Goal: Task Accomplishment & Management: Use online tool/utility

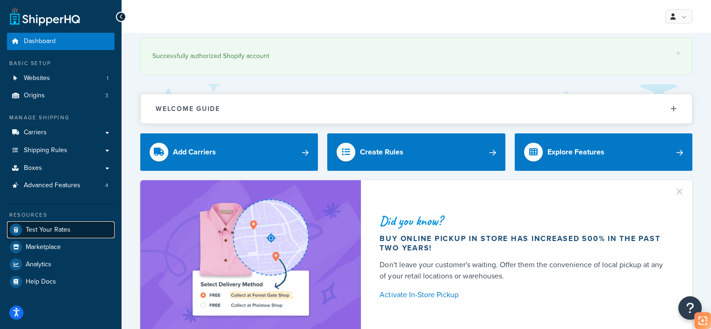
click at [56, 228] on span "Test Your Rates" at bounding box center [48, 230] width 45 height 8
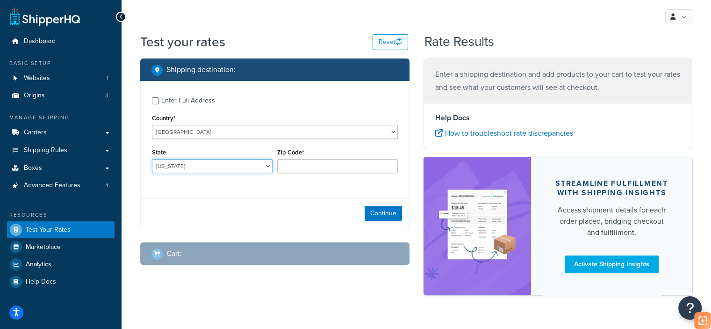
drag, startPoint x: 211, startPoint y: 168, endPoint x: 210, endPoint y: 173, distance: 4.9
click at [211, 168] on select "[US_STATE] [US_STATE] [US_STATE] [US_STATE] [US_STATE] Armed Forces Americas Ar…" at bounding box center [212, 166] width 121 height 14
select select "CA"
click at [152, 159] on select "[US_STATE] [US_STATE] [US_STATE] [US_STATE] [US_STATE] Armed Forces Americas Ar…" at bounding box center [212, 166] width 121 height 14
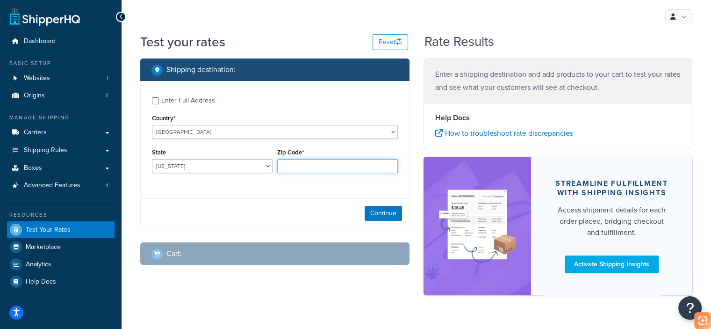
click at [319, 160] on input "Zip Code*" at bounding box center [337, 166] width 121 height 14
type input "90003"
click at [386, 217] on button "Continue" at bounding box center [383, 213] width 37 height 15
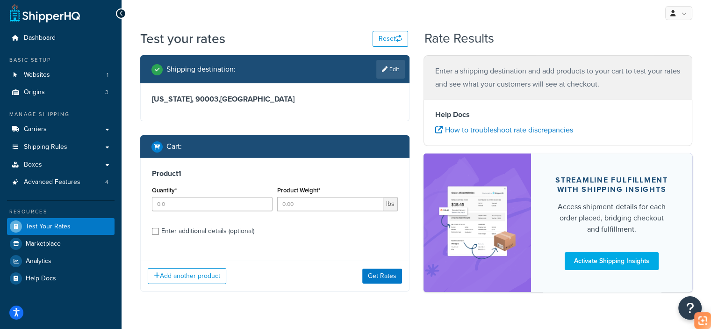
scroll to position [26, 0]
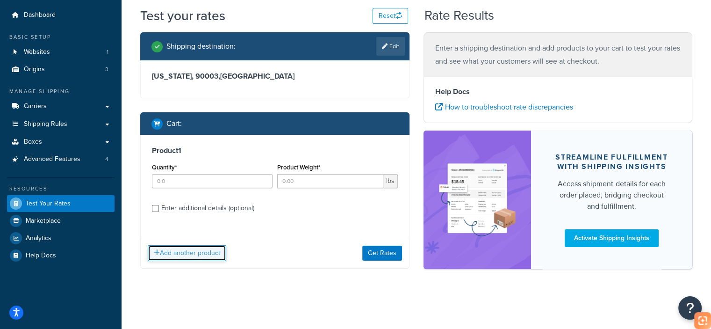
click at [211, 248] on button "Add another product" at bounding box center [187, 253] width 79 height 16
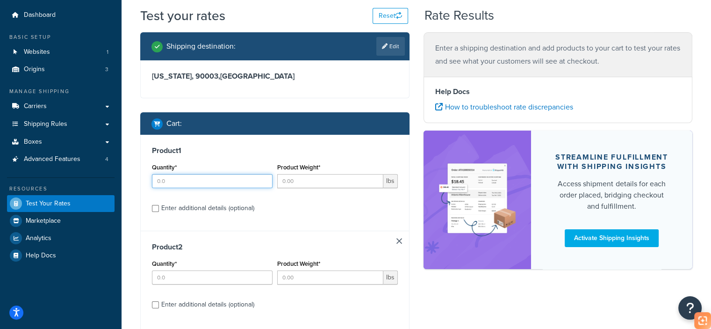
click at [207, 184] on input "Quantity*" at bounding box center [212, 181] width 121 height 14
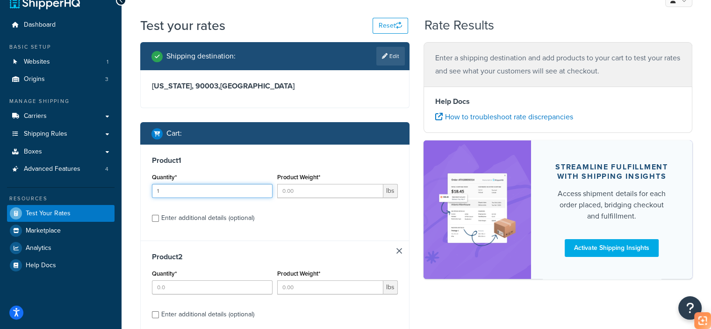
scroll to position [0, 0]
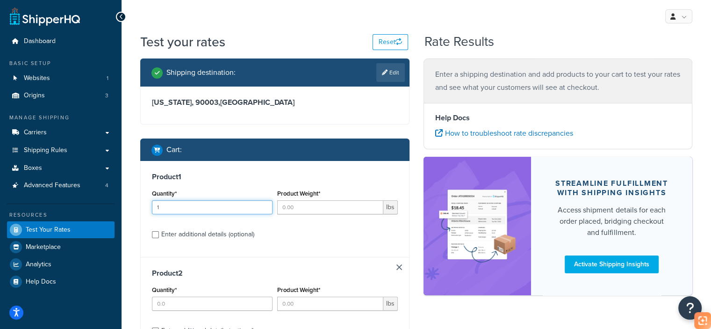
type input "1"
click at [326, 204] on input "Product Weight*" at bounding box center [330, 207] width 106 height 14
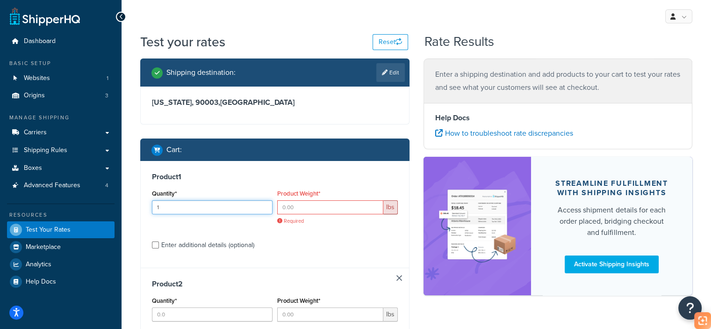
drag, startPoint x: 179, startPoint y: 209, endPoint x: 187, endPoint y: 222, distance: 15.1
click at [122, 209] on div "Test your rates Reset Rate Results Shipping destination : Edit [US_STATE], 9000…" at bounding box center [417, 236] width 590 height 406
click at [328, 207] on input "Product Weight*" at bounding box center [330, 207] width 106 height 14
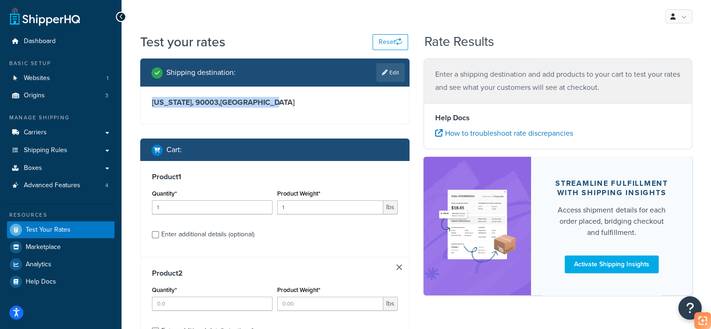
drag, startPoint x: 152, startPoint y: 102, endPoint x: 324, endPoint y: 105, distance: 171.7
click at [324, 105] on div "[US_STATE], 90003 , [GEOGRAPHIC_DATA]" at bounding box center [275, 105] width 268 height 37
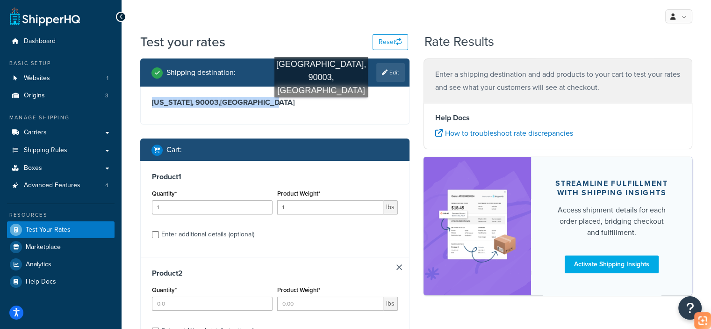
click at [321, 107] on h3 "[US_STATE], 90003 , [GEOGRAPHIC_DATA]" at bounding box center [275, 102] width 246 height 9
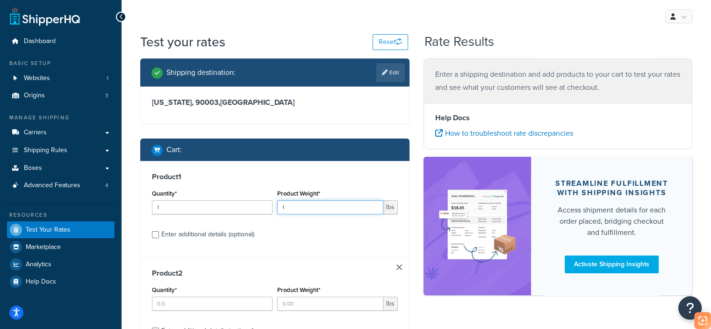
click at [316, 209] on input "1" at bounding box center [330, 207] width 106 height 14
drag, startPoint x: 322, startPoint y: 207, endPoint x: 251, endPoint y: 210, distance: 71.6
click at [251, 210] on div "Quantity* 1 Product Weight* 1 lbs" at bounding box center [275, 204] width 251 height 34
type input "4"
click at [326, 172] on div "Product 1 Quantity* 1 Product Weight* 4 lbs Enter additional details (optional)" at bounding box center [275, 209] width 268 height 96
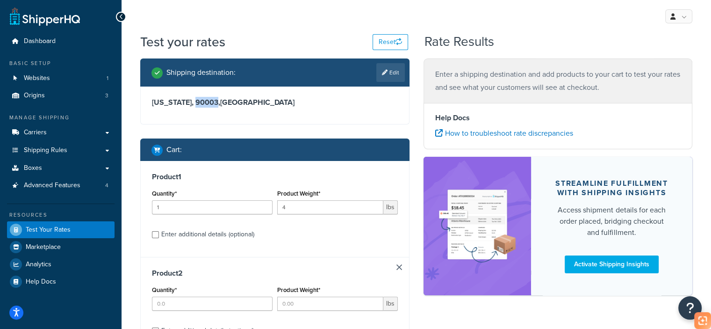
drag, startPoint x: 210, startPoint y: 102, endPoint x: 189, endPoint y: 102, distance: 21.5
click at [189, 102] on h3 "[US_STATE], 90003 , [GEOGRAPHIC_DATA]" at bounding box center [275, 102] width 246 height 9
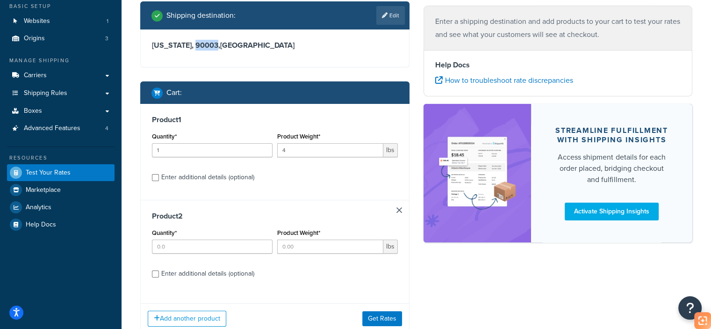
scroll to position [123, 0]
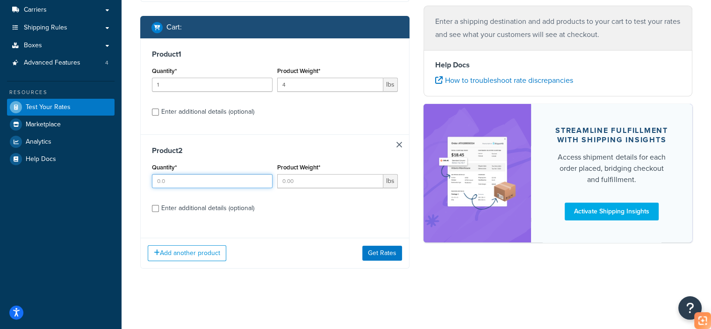
click at [210, 184] on input "Quantity*" at bounding box center [212, 181] width 121 height 14
click at [307, 85] on input "4" at bounding box center [330, 85] width 106 height 14
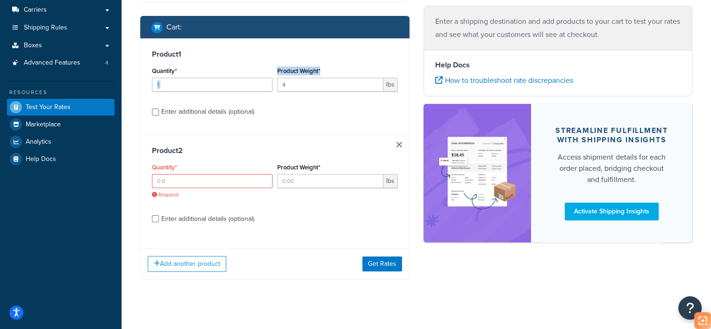
drag, startPoint x: 334, startPoint y: 71, endPoint x: 270, endPoint y: 71, distance: 64.1
click at [270, 71] on div "Quantity* 1 Product Weight* 4 lbs" at bounding box center [275, 82] width 251 height 34
click at [401, 142] on link at bounding box center [400, 145] width 6 height 6
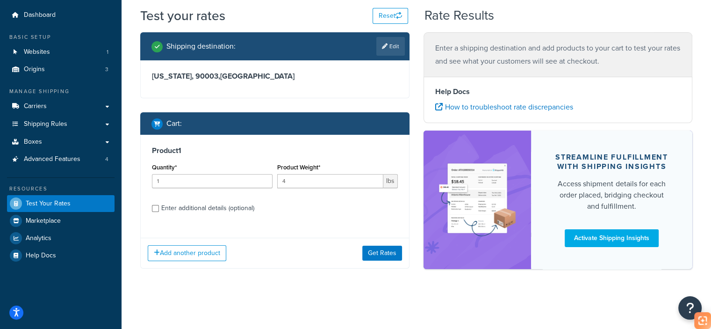
scroll to position [26, 0]
click at [193, 206] on div "Enter additional details (optional)" at bounding box center [207, 208] width 93 height 13
click at [159, 206] on input "Enter additional details (optional)" at bounding box center [155, 208] width 7 height 7
checkbox input "true"
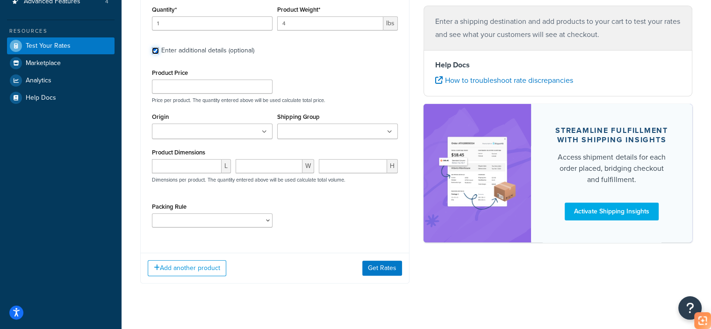
scroll to position [199, 0]
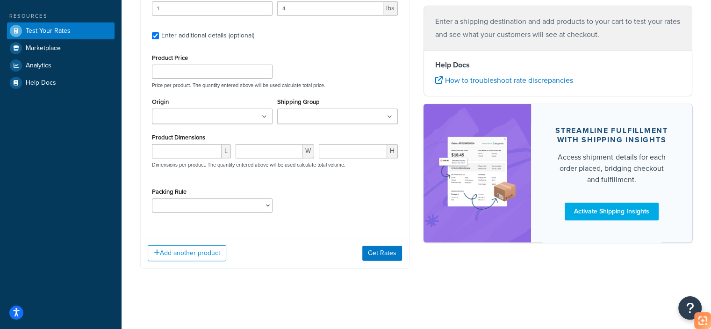
click at [161, 138] on label "Product Dimensions" at bounding box center [178, 137] width 53 height 7
click at [175, 154] on input "number" at bounding box center [187, 151] width 70 height 14
type input "10"
click at [271, 161] on p "Dimensions per product. The quantity entered above will be used calculate total…" at bounding box center [248, 164] width 196 height 7
click at [268, 149] on input "number" at bounding box center [269, 151] width 67 height 14
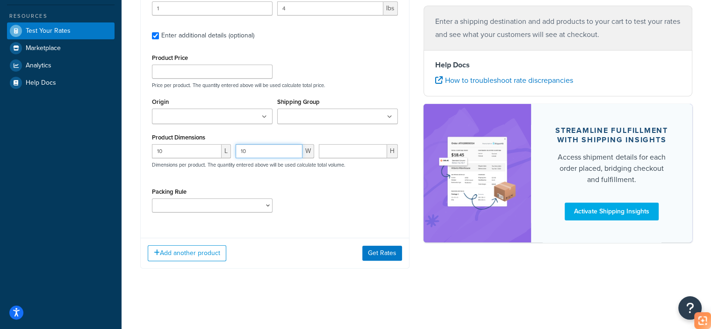
type input "10"
click at [352, 150] on input "number" at bounding box center [353, 151] width 68 height 14
type input "3"
click at [324, 184] on div "Product Price Price per product. The quantity entered above will be used calcul…" at bounding box center [275, 135] width 246 height 168
click at [237, 208] on select "test" at bounding box center [212, 205] width 121 height 14
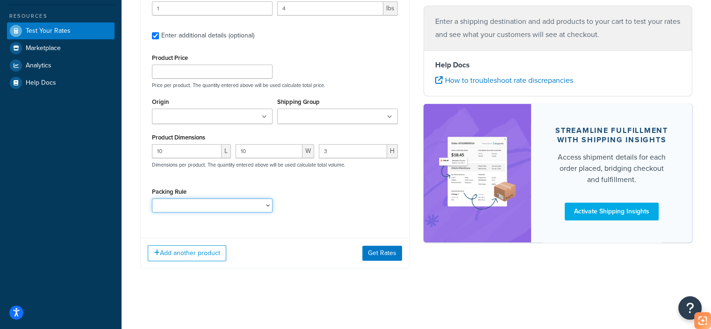
select select "65687"
click at [152, 198] on select "test" at bounding box center [212, 205] width 121 height 14
click at [379, 253] on button "Get Rates" at bounding box center [382, 253] width 40 height 15
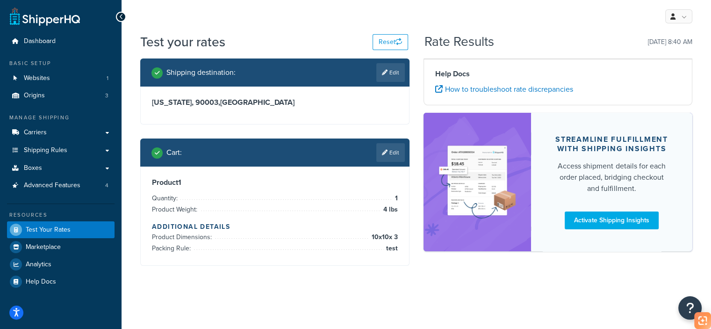
scroll to position [0, 0]
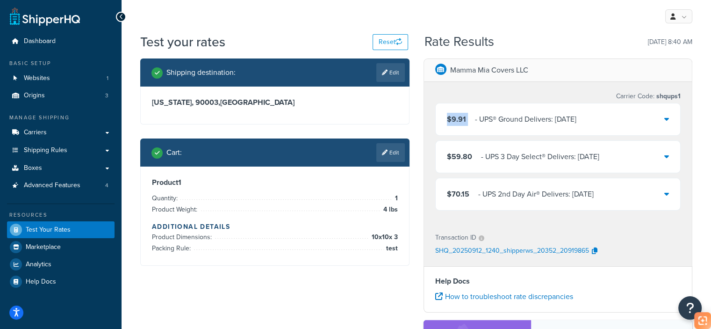
drag, startPoint x: 469, startPoint y: 118, endPoint x: 430, endPoint y: 118, distance: 38.4
click at [430, 118] on div "‌‌‍‍ Carrier Code: shqups1 $9.91 ‌‌‍‍ - UPS® Ground Delivers: [DATE] $59.80 ‌‌‍…" at bounding box center [558, 152] width 268 height 141
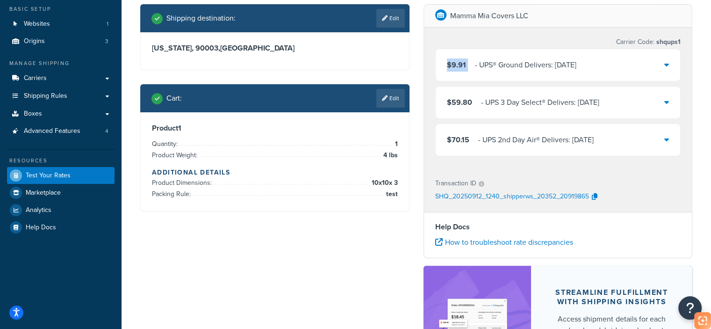
scroll to position [94, 0]
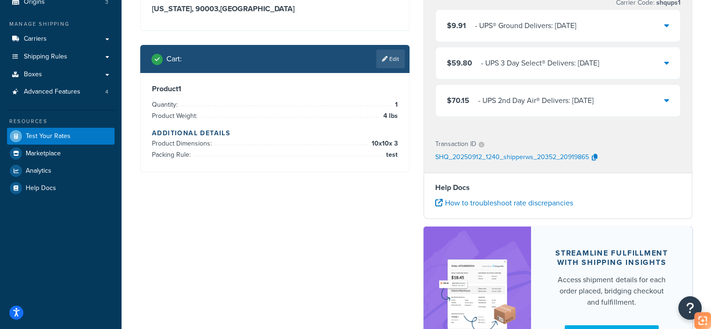
click at [584, 34] on div "$9.91 ‌‌‍‍ - UPS® Ground Delivers: [DATE]" at bounding box center [558, 26] width 245 height 32
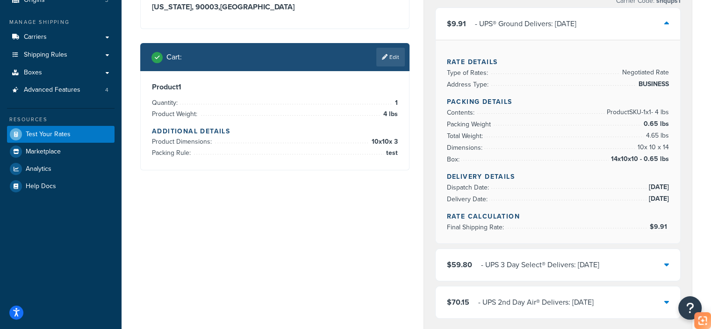
scroll to position [47, 0]
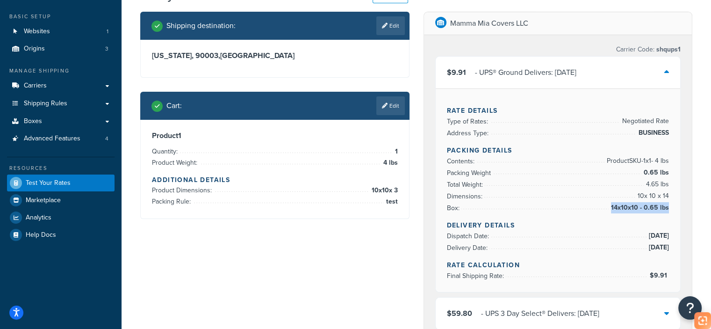
click at [669, 207] on div "Rate Details Type of Rates: Negotiated Rate Address Type: BUSINESS Packing Deta…" at bounding box center [558, 189] width 245 height 203
click at [560, 204] on li "Box: 14x10x10 - 0.65 lbs" at bounding box center [558, 208] width 223 height 12
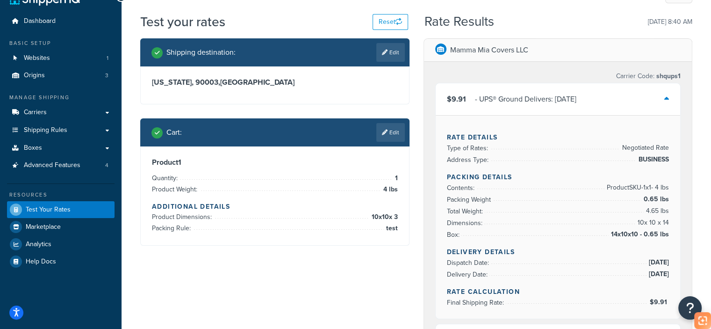
scroll to position [0, 0]
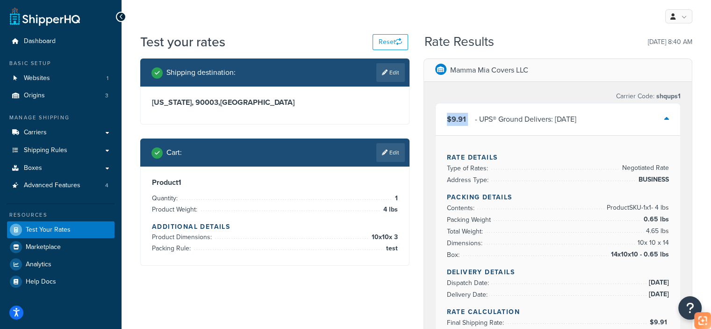
click at [427, 123] on div "‌‌‍‍ Carrier Code: shqups1 $9.91 ‌‌‍‍ - UPS® Ground Delivers: [DATE] Rate Detai…" at bounding box center [558, 254] width 268 height 345
